Goal: Transaction & Acquisition: Book appointment/travel/reservation

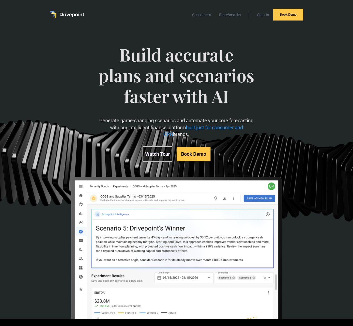
click at [155, 157] on link "Watch Tour" at bounding box center [158, 153] width 30 height 15
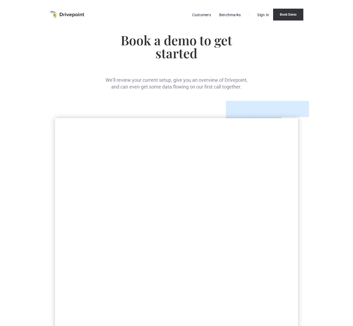
click at [284, 15] on link "Book Demo" at bounding box center [288, 15] width 30 height 12
